Goal: Find specific page/section: Find specific page/section

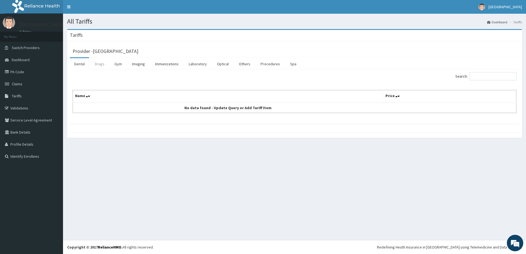
click at [94, 64] on link "Drugs" at bounding box center [99, 64] width 18 height 12
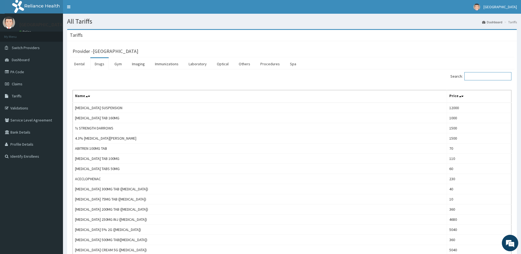
click at [486, 77] on input "Search:" at bounding box center [488, 76] width 47 height 8
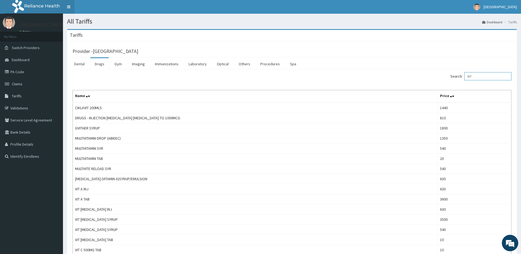
type input "VIT"
click at [10, 75] on link "PA Code" at bounding box center [31, 72] width 63 height 12
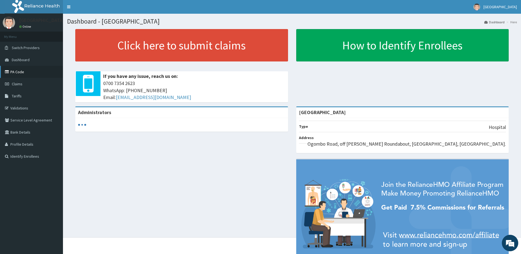
click at [25, 75] on link "PA Code" at bounding box center [31, 72] width 63 height 12
click at [31, 73] on link "PA Code" at bounding box center [31, 72] width 63 height 12
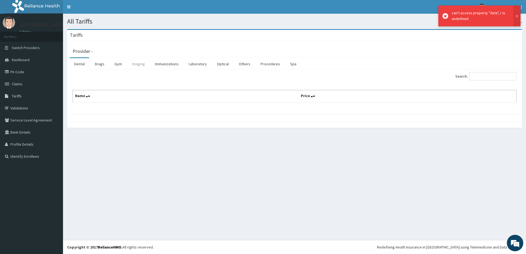
click at [134, 65] on link "Imaging" at bounding box center [139, 64] width 22 height 12
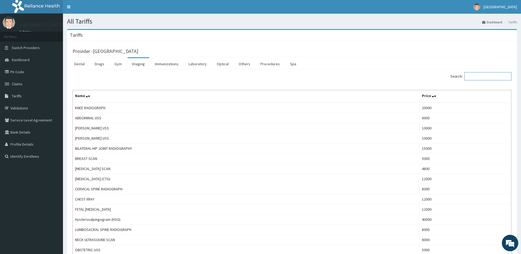
click at [485, 75] on input "Search:" at bounding box center [488, 76] width 47 height 8
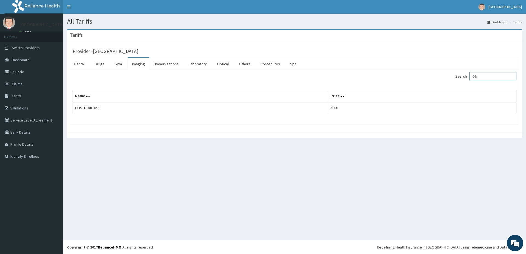
type input "O"
type input "P"
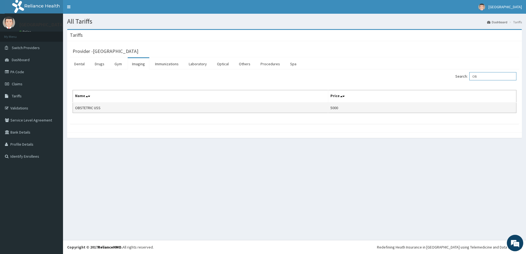
type input "O"
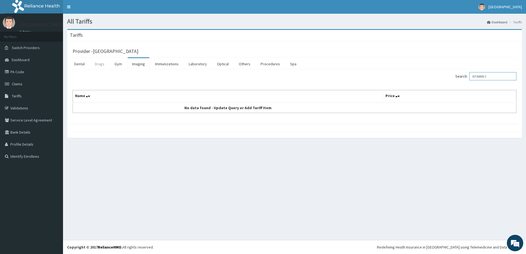
type input "VITAMIN C"
click at [97, 63] on link "Drugs" at bounding box center [99, 64] width 18 height 12
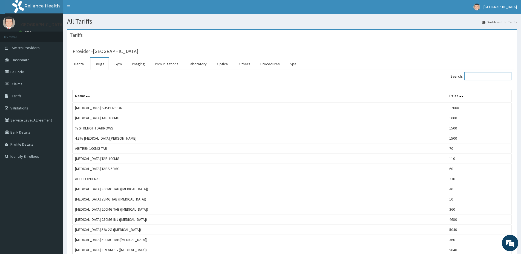
click at [499, 80] on input "Search:" at bounding box center [488, 76] width 47 height 8
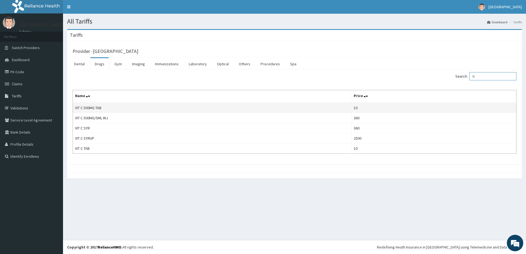
type input "V"
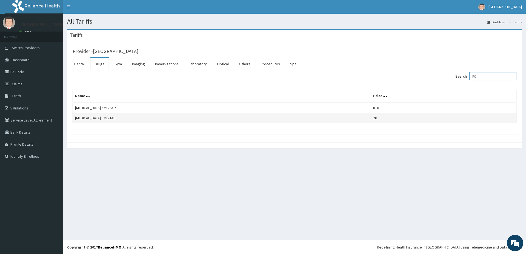
type input "F"
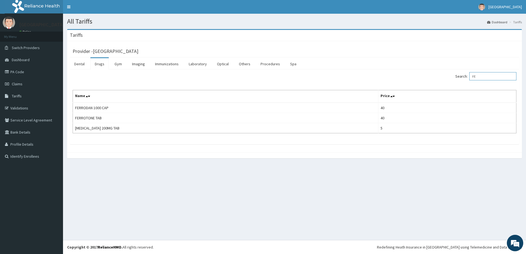
type input "F"
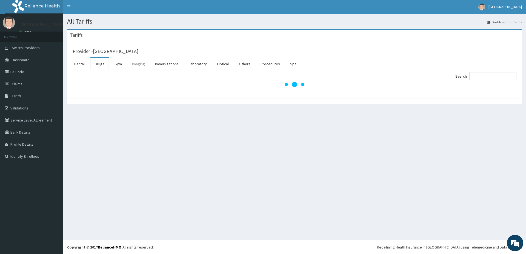
click at [136, 67] on link "Imaging" at bounding box center [139, 64] width 22 height 12
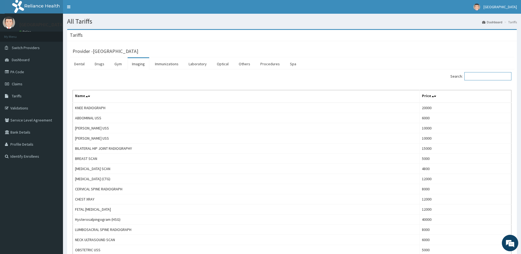
click at [473, 75] on input "Search:" at bounding box center [488, 76] width 47 height 8
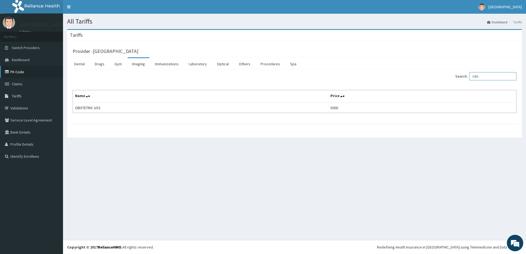
type input "OBS"
click at [11, 76] on link "PA Code" at bounding box center [31, 72] width 63 height 12
